Goal: Register for event/course

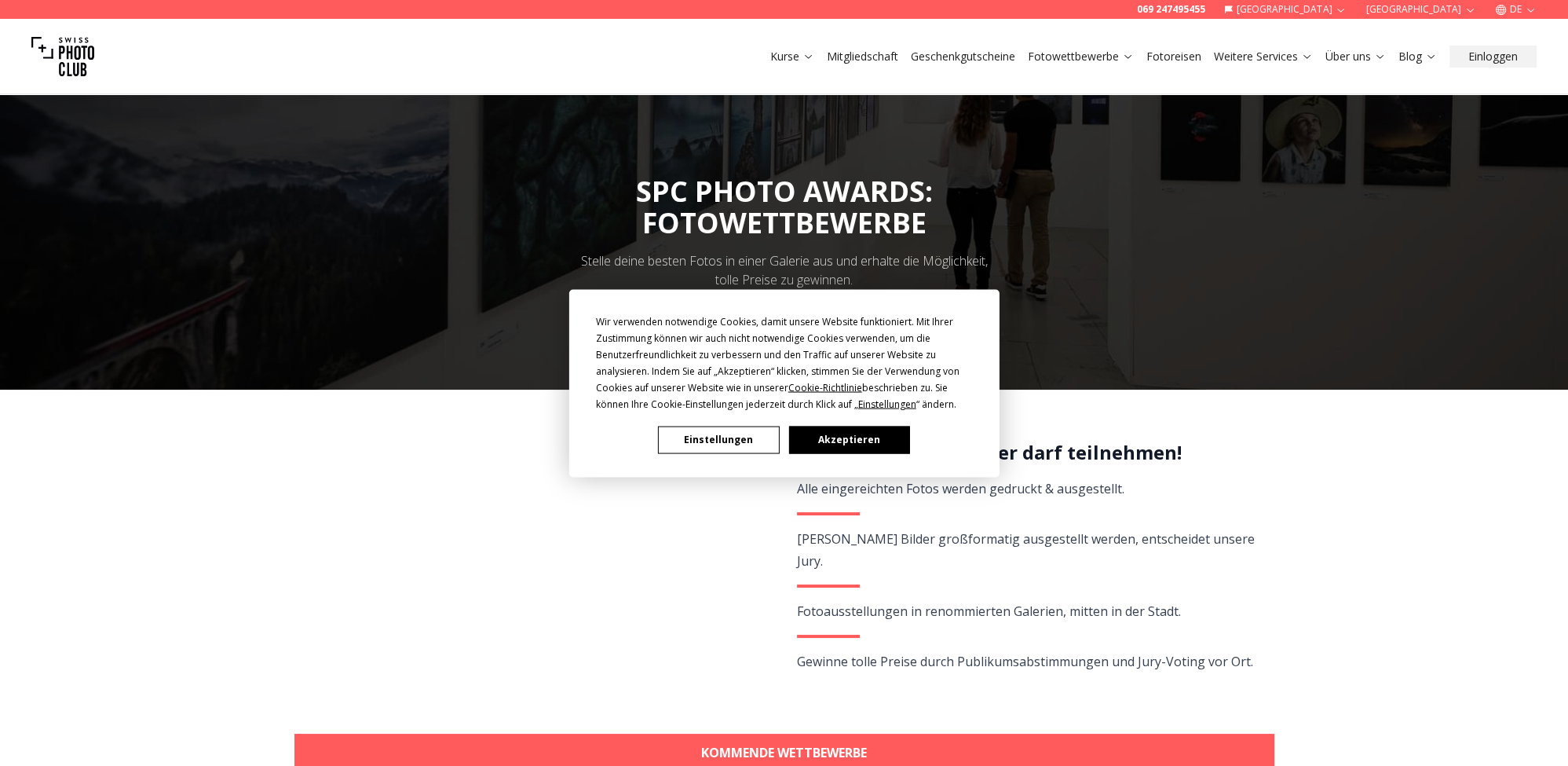
click at [887, 437] on button "Akzeptieren" at bounding box center [849, 439] width 121 height 27
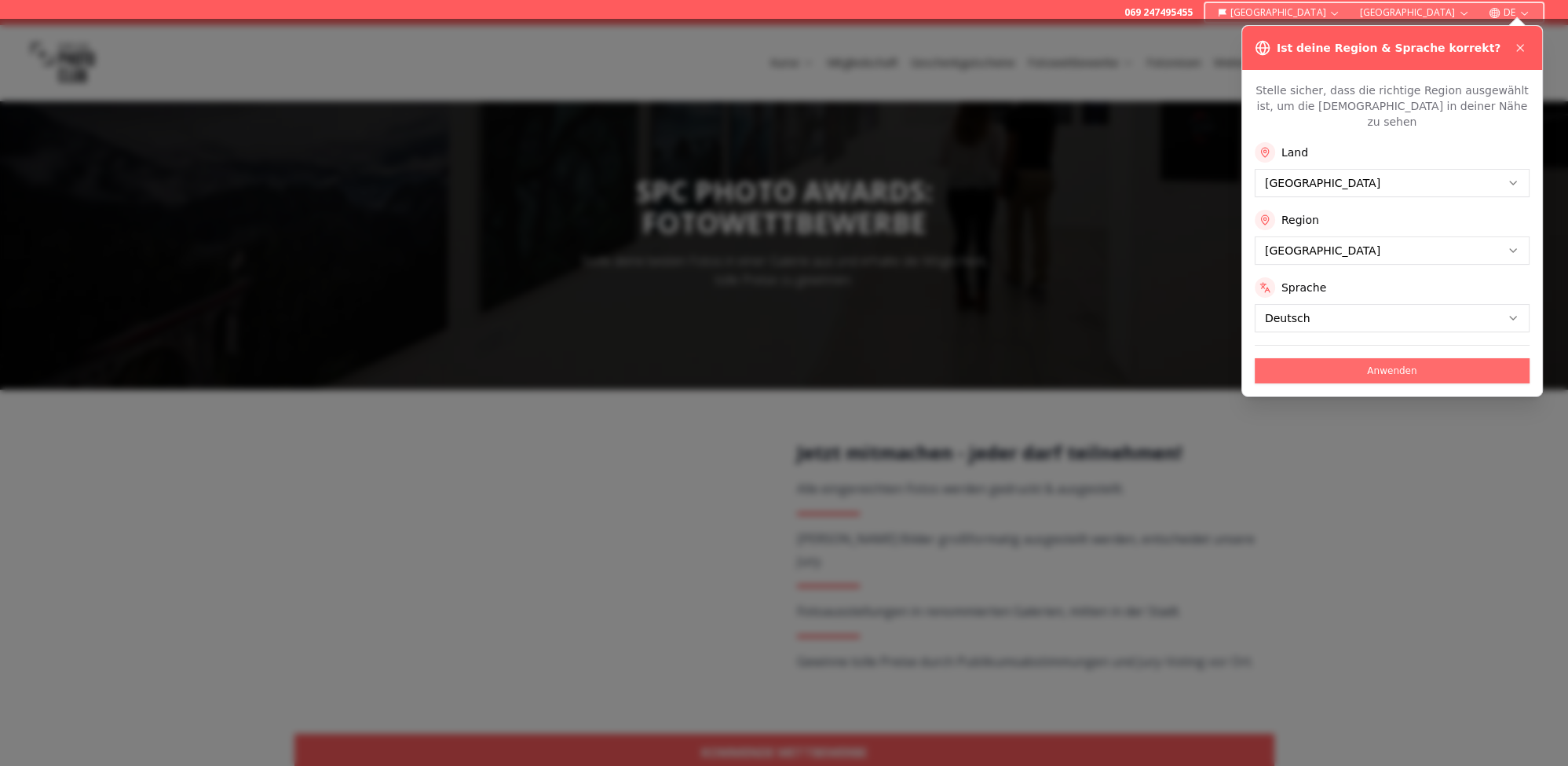
click at [1415, 360] on button "Anwenden" at bounding box center [1391, 370] width 275 height 26
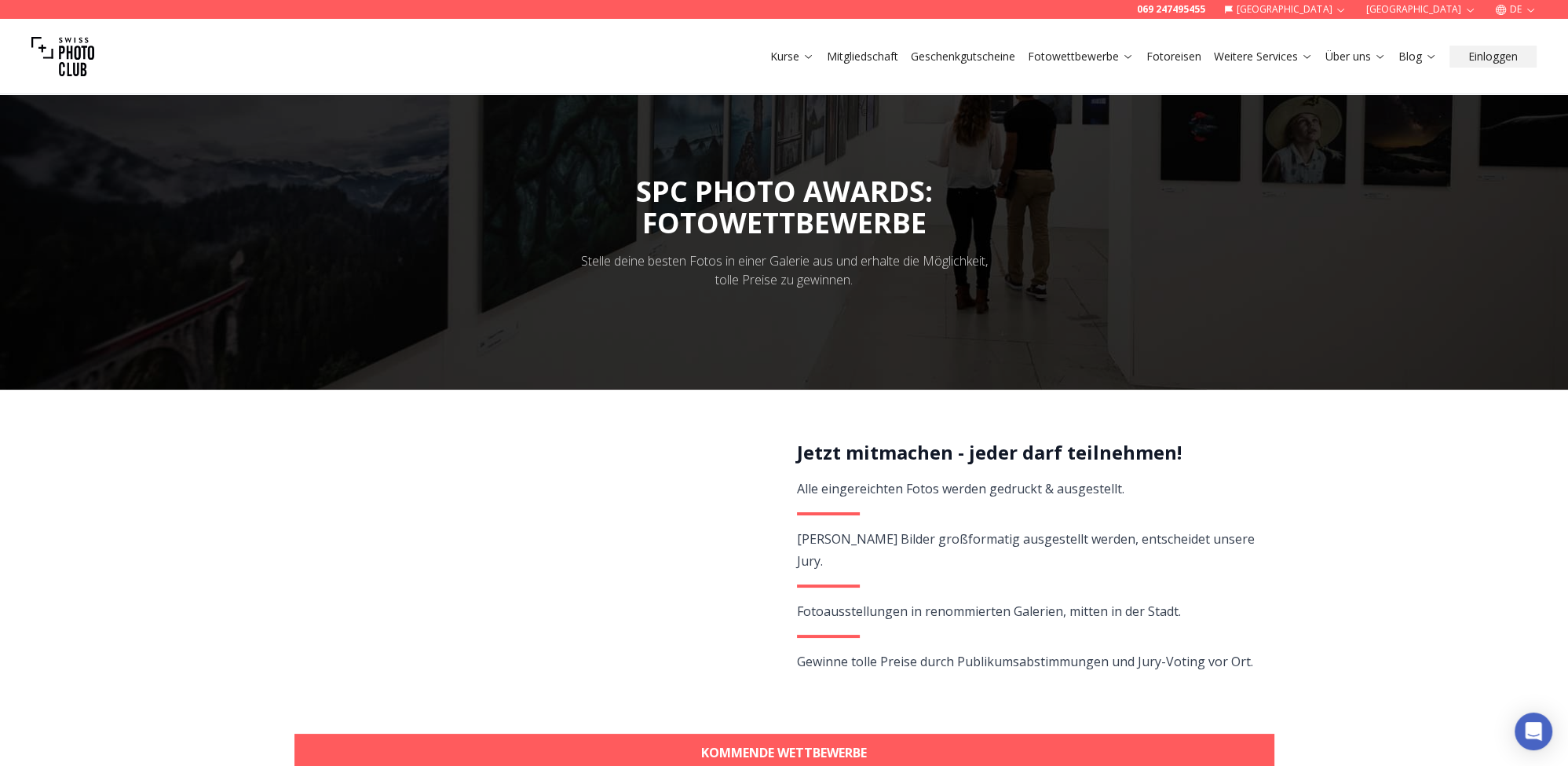
drag, startPoint x: 132, startPoint y: 675, endPoint x: 153, endPoint y: 655, distance: 29.0
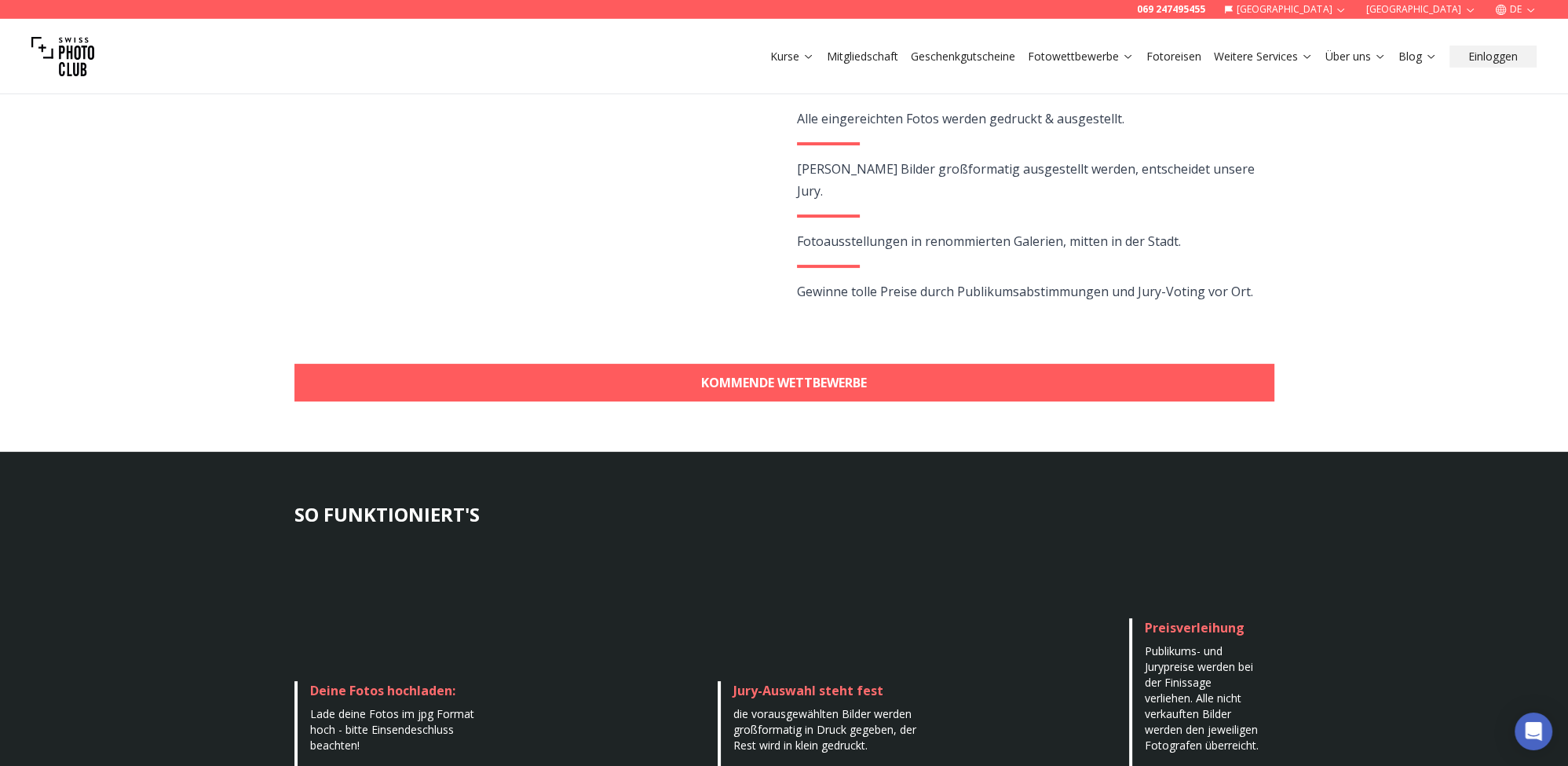
scroll to position [415, 0]
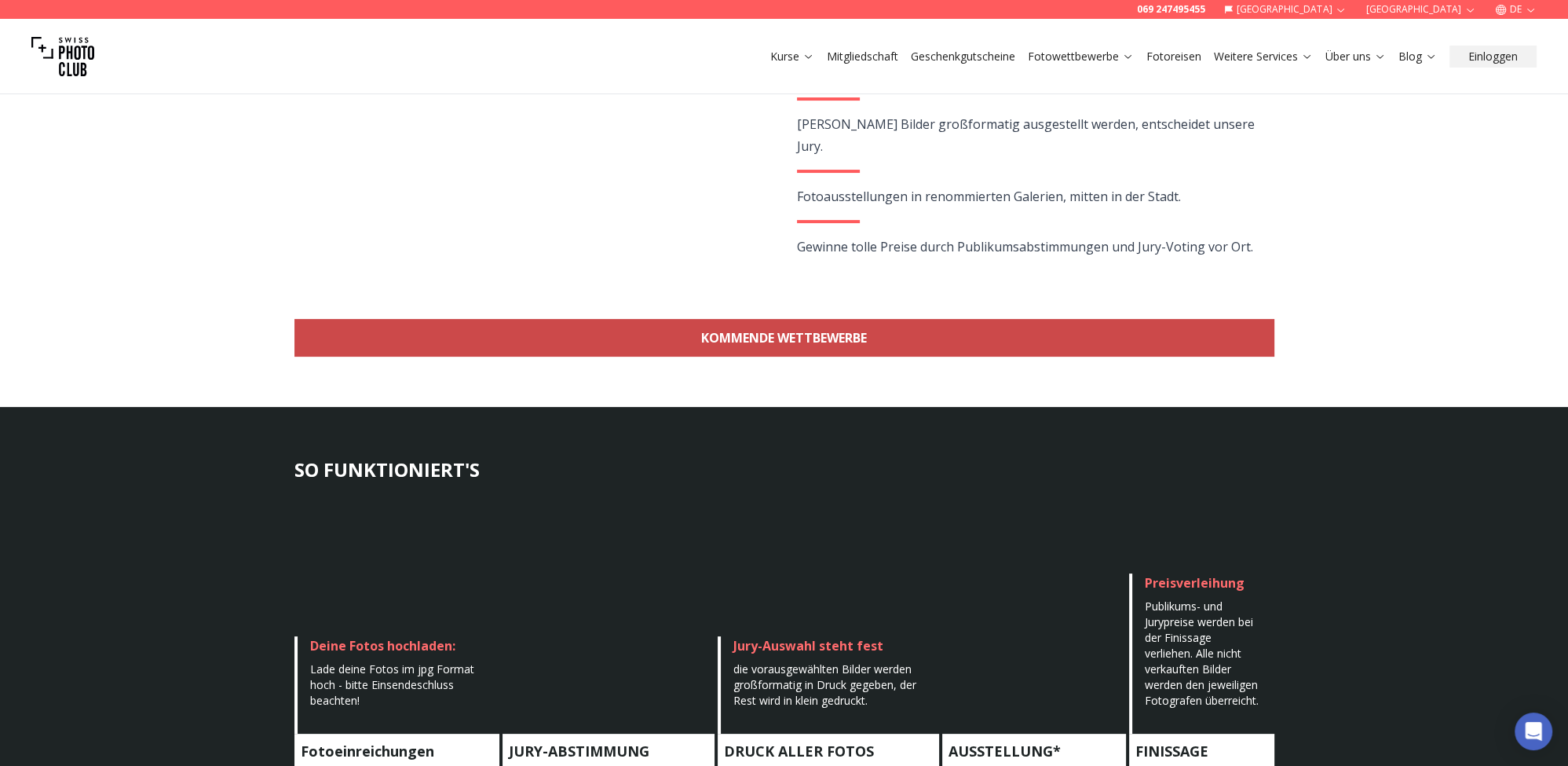
click at [824, 332] on link "KOMMENDE WETTBEWERBE" at bounding box center [784, 338] width 980 height 38
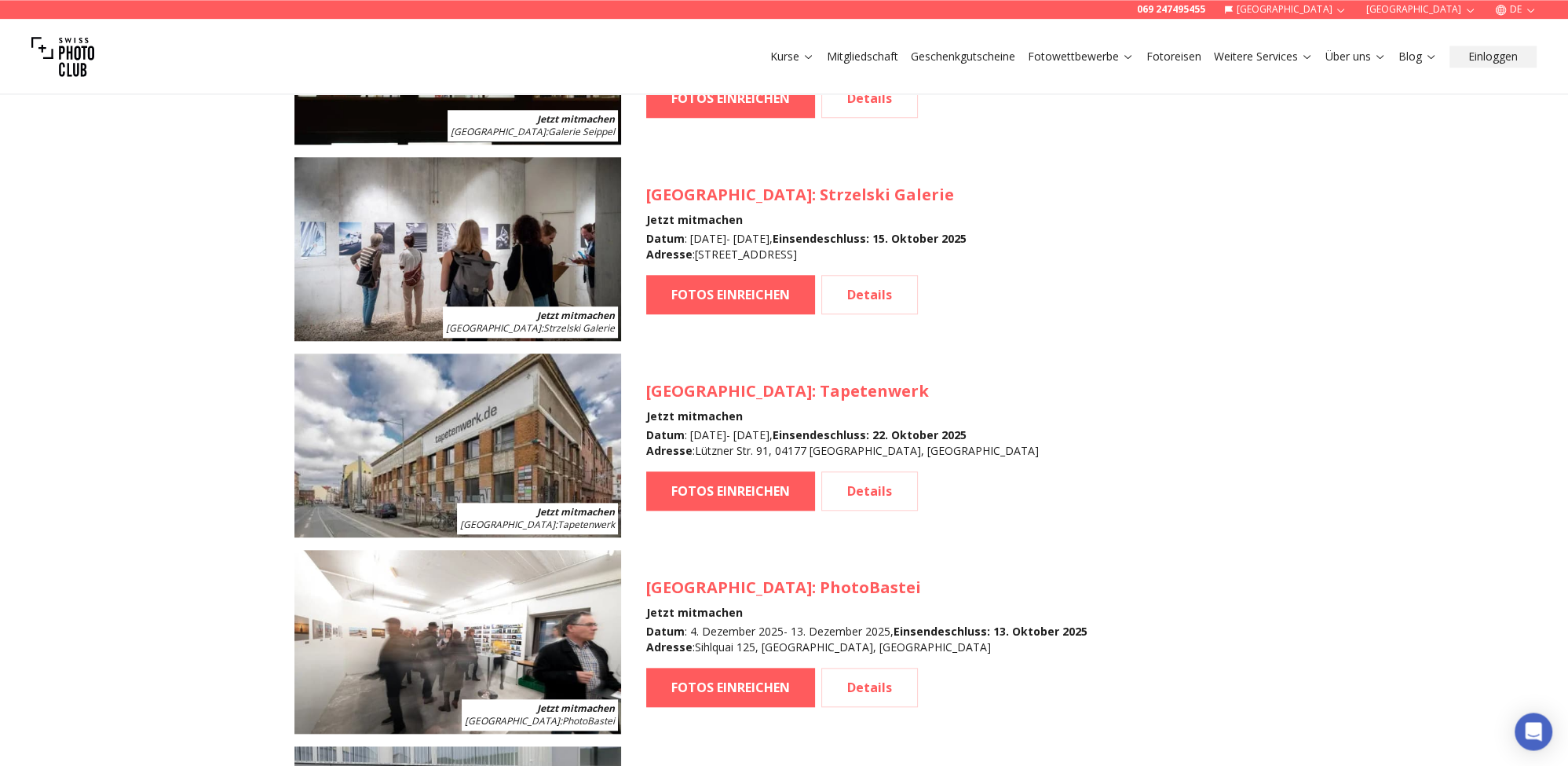
scroll to position [2146, 0]
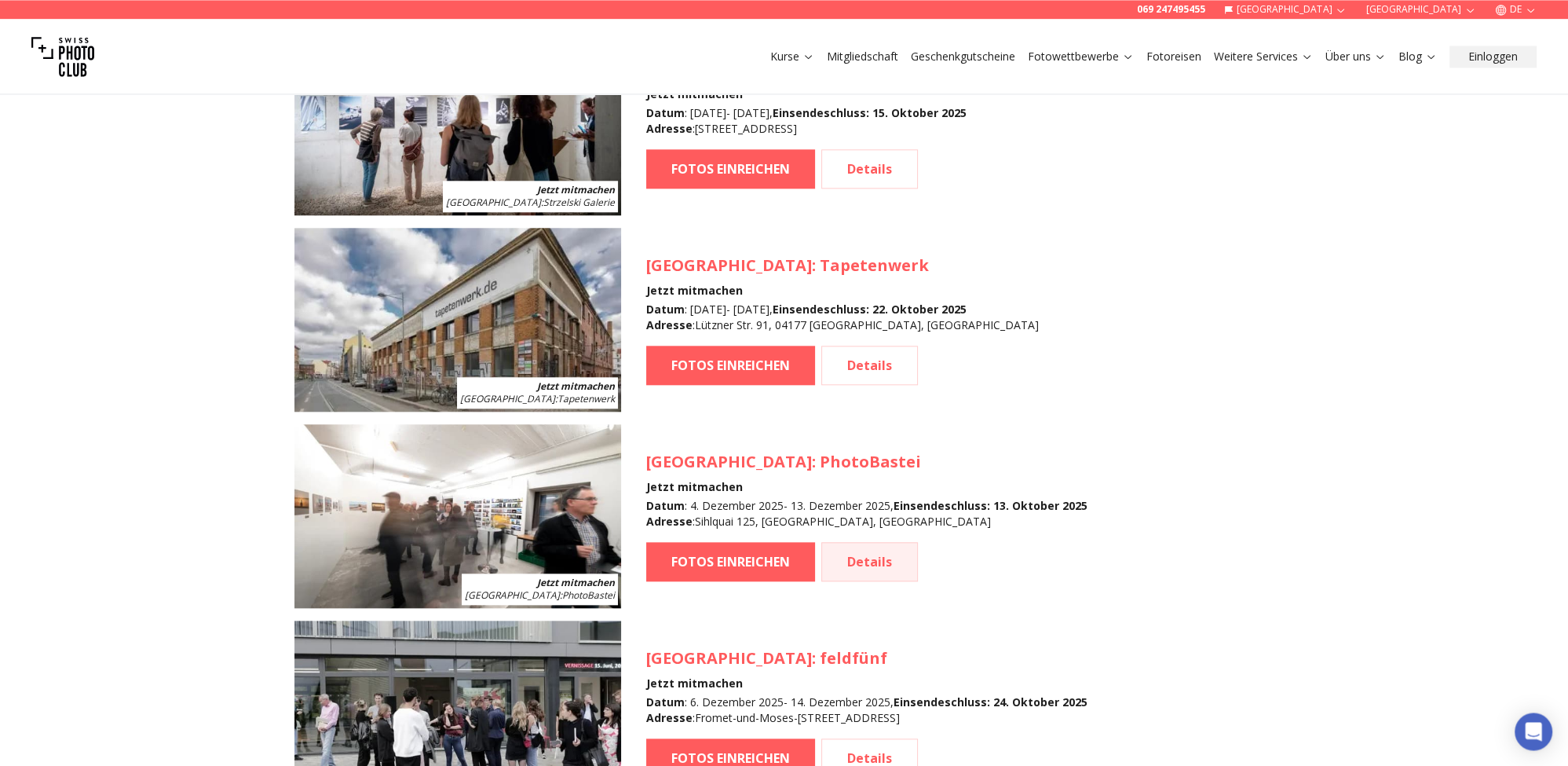
click at [865, 566] on link "Details" at bounding box center [869, 561] width 97 height 40
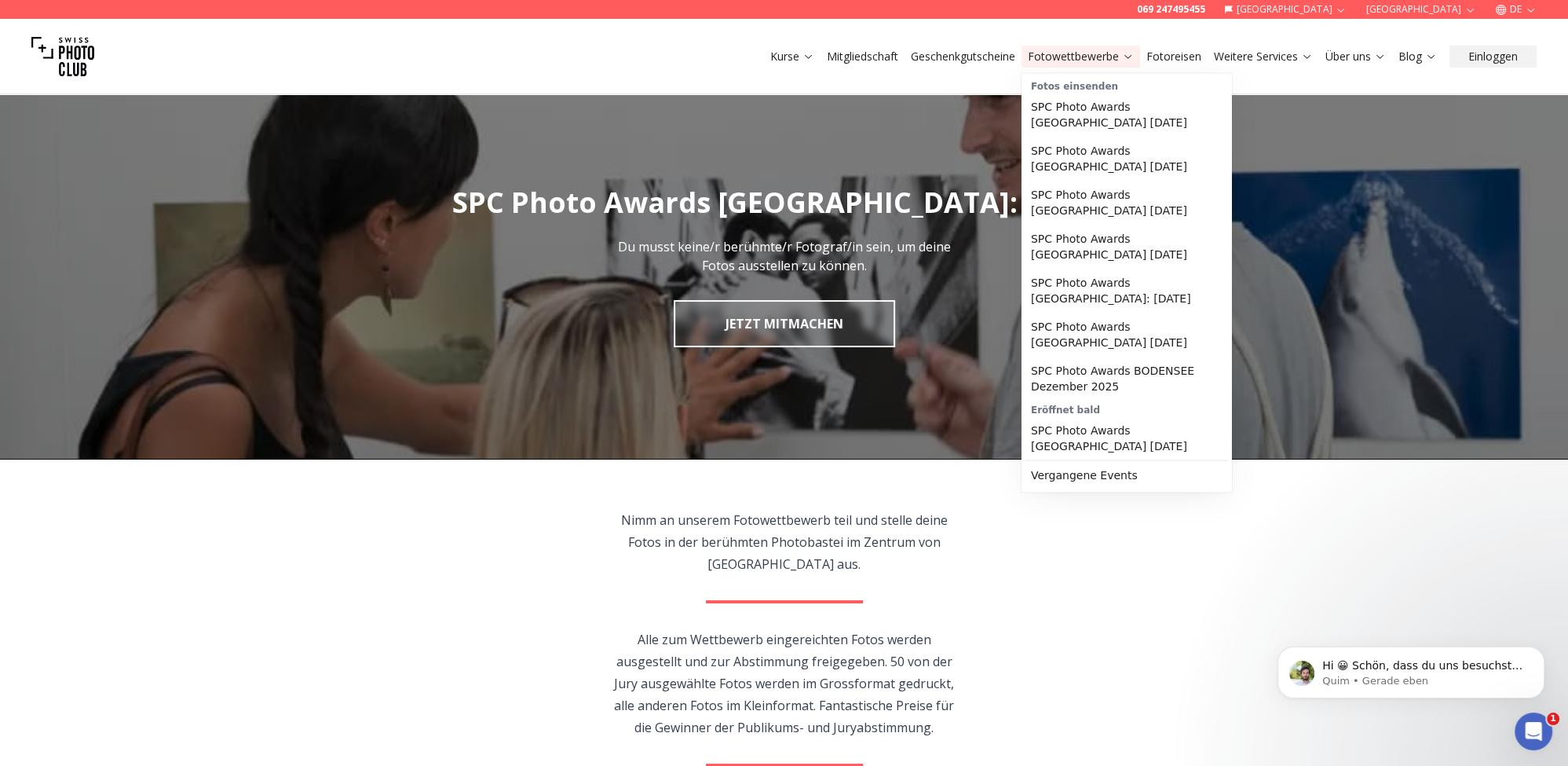
click at [1125, 55] on icon at bounding box center [1127, 55] width 11 height 11
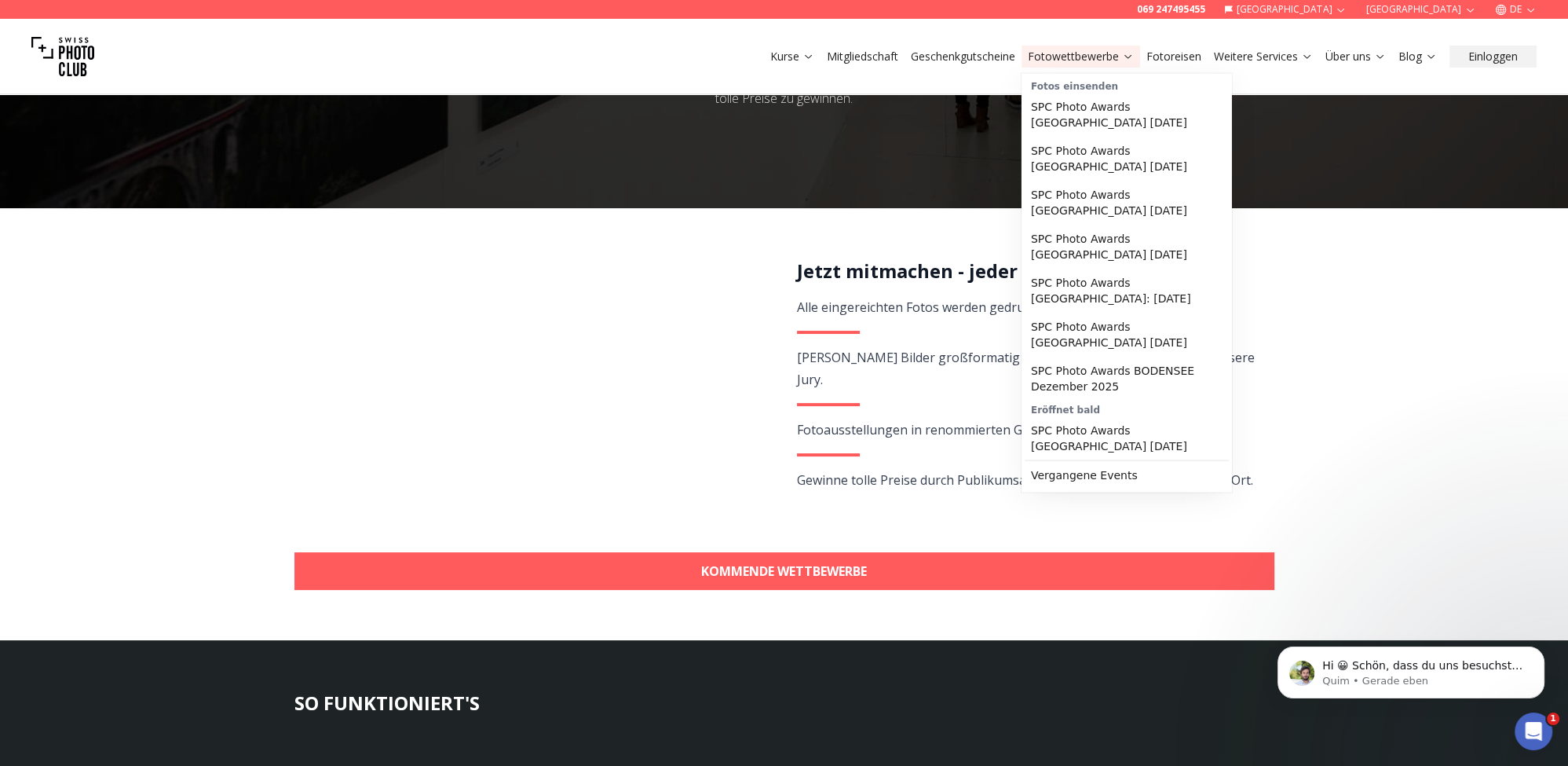
scroll to position [332, 0]
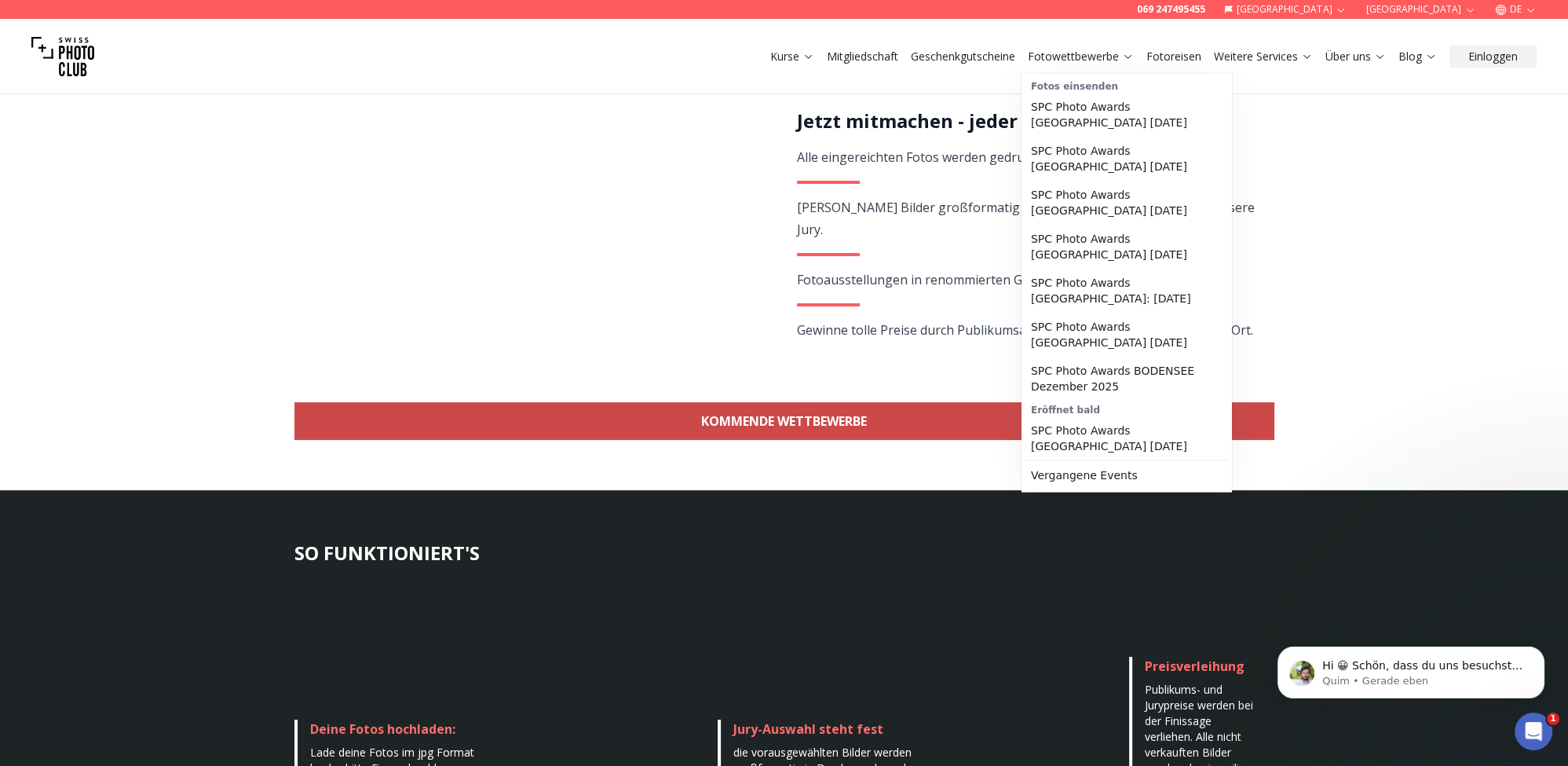
click at [844, 430] on link "KOMMENDE WETTBEWERBE" at bounding box center [784, 420] width 980 height 38
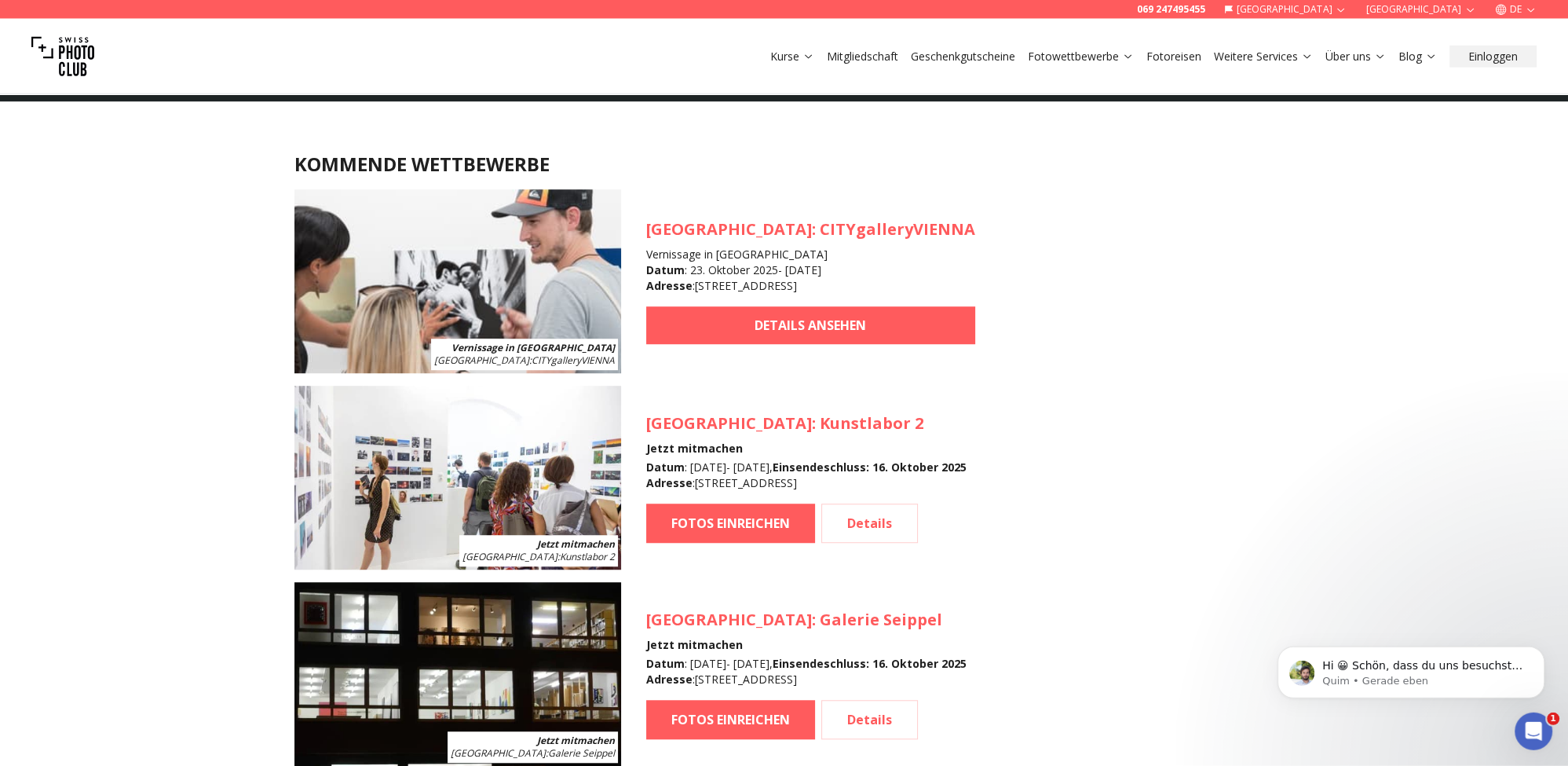
scroll to position [1400, 0]
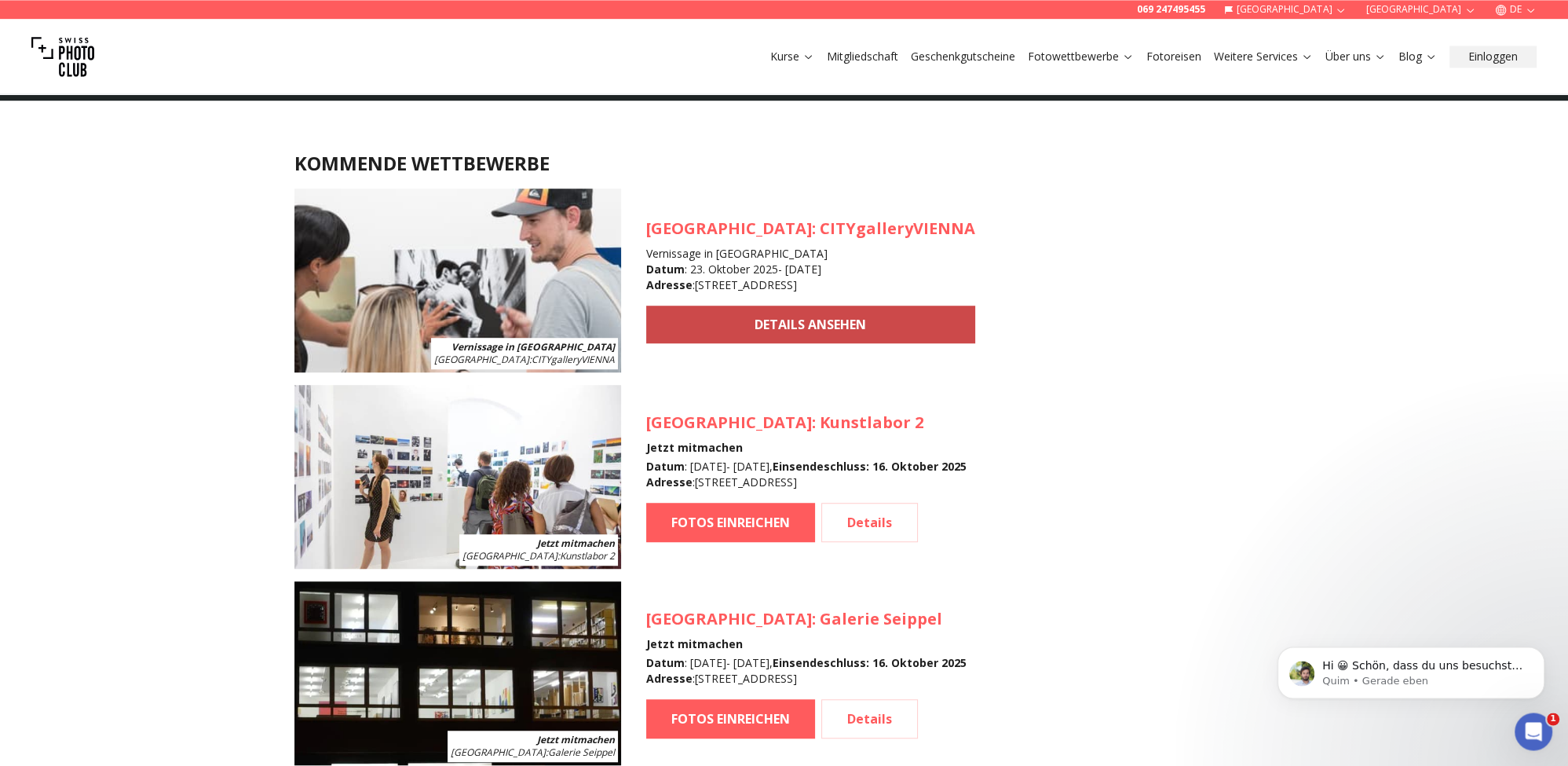
click at [768, 331] on link "DETAILS ANSEHEN" at bounding box center [810, 324] width 329 height 38
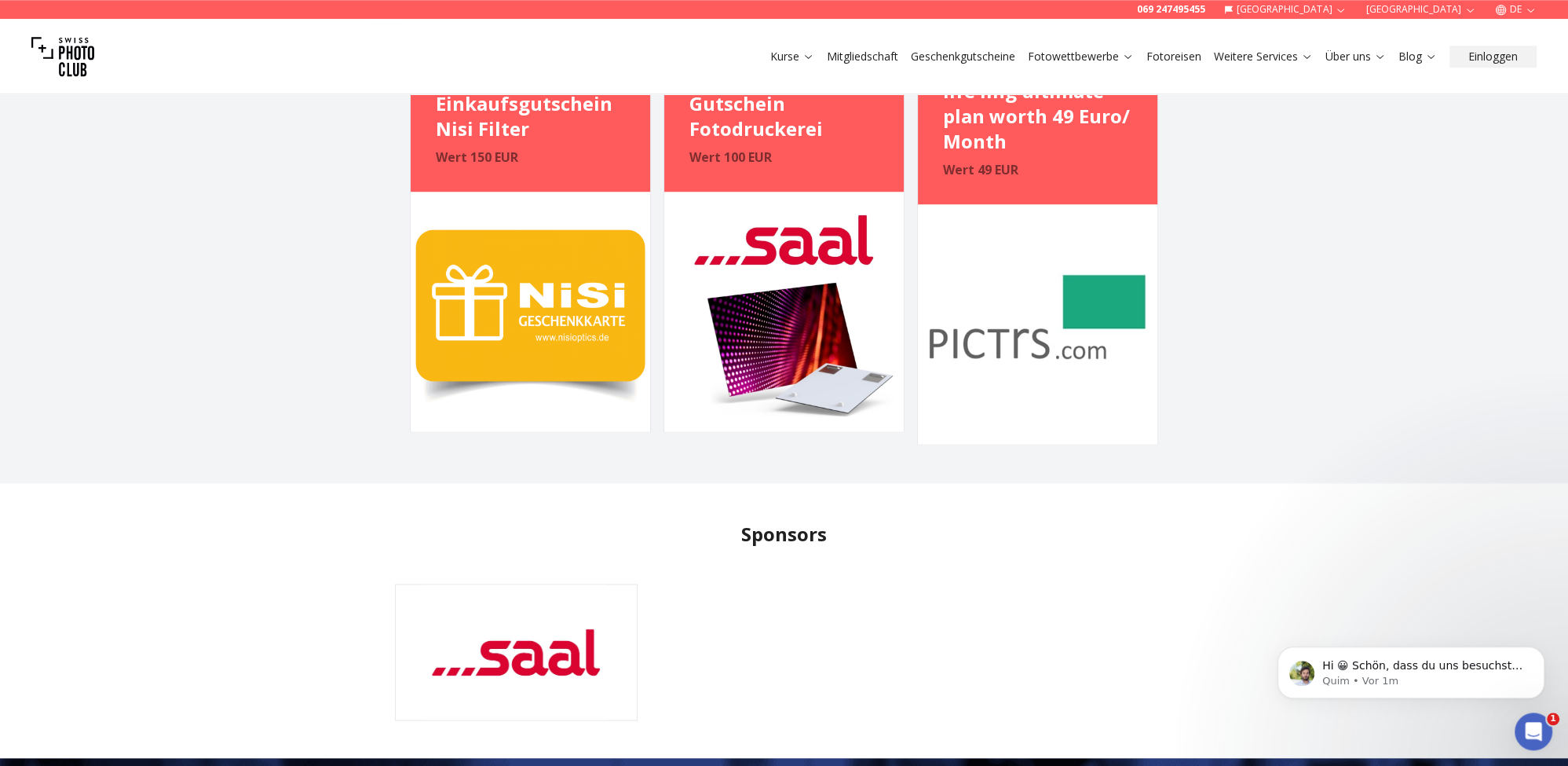
scroll to position [3483, 0]
